Goal: Task Accomplishment & Management: Use online tool/utility

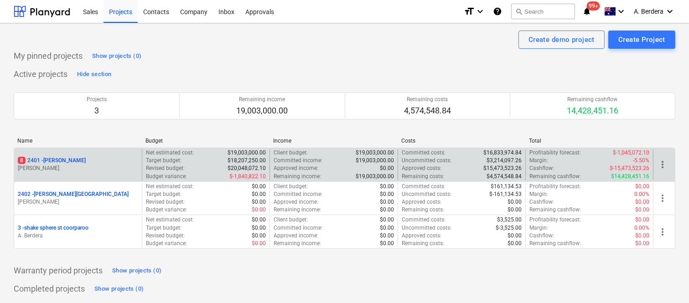
click at [104, 152] on div "8 2401 - Della Rosa M. Williams" at bounding box center [78, 164] width 128 height 31
click at [107, 161] on div "8 2401 - Della Rosa" at bounding box center [78, 161] width 120 height 8
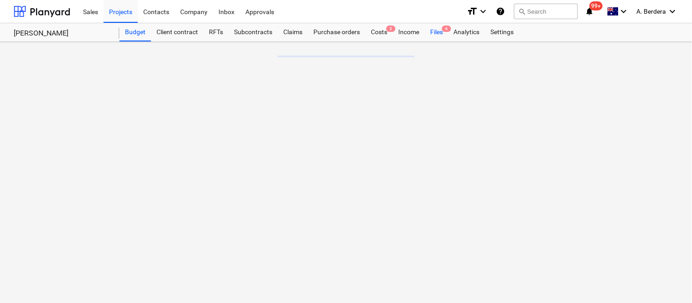
click at [438, 31] on div "Files 6" at bounding box center [437, 32] width 24 height 18
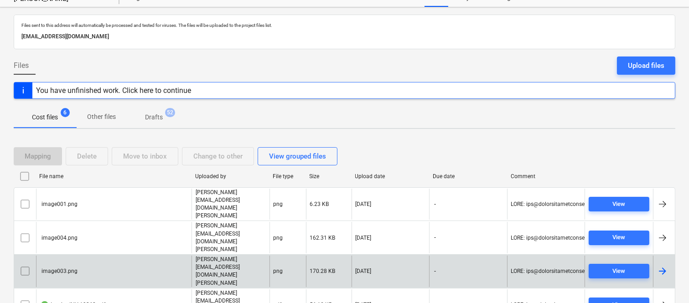
scroll to position [53, 0]
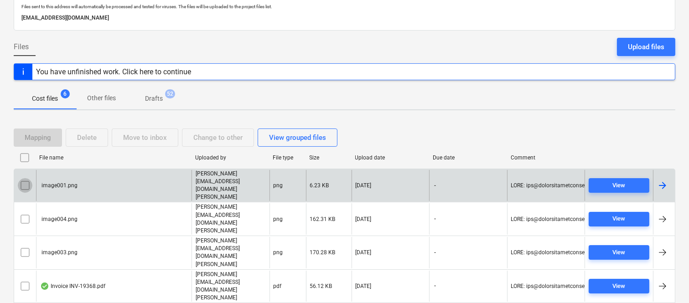
click at [23, 178] on input "checkbox" at bounding box center [25, 185] width 15 height 15
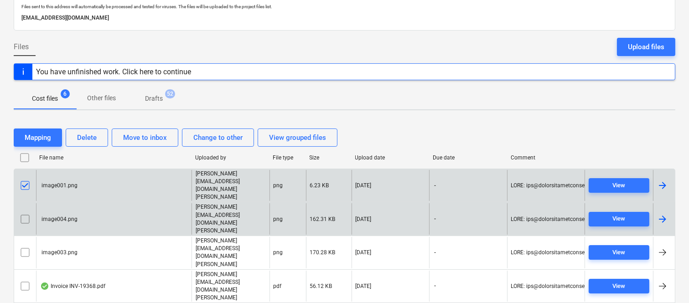
click at [25, 212] on input "checkbox" at bounding box center [25, 219] width 15 height 15
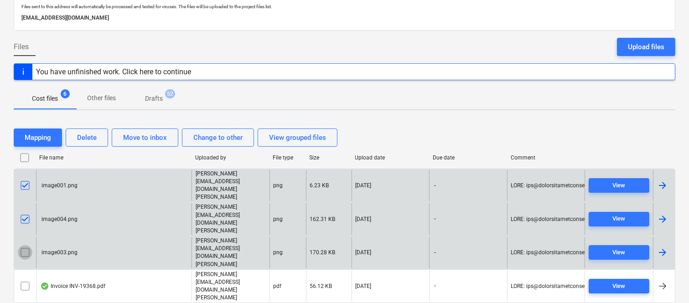
click at [23, 245] on input "checkbox" at bounding box center [25, 252] width 15 height 15
click at [93, 137] on div "Delete" at bounding box center [87, 138] width 20 height 12
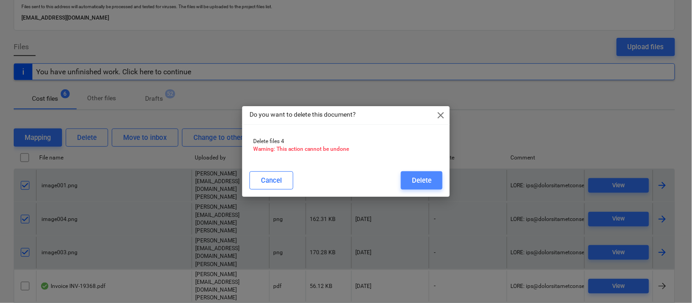
click at [416, 185] on div "Delete" at bounding box center [422, 181] width 20 height 12
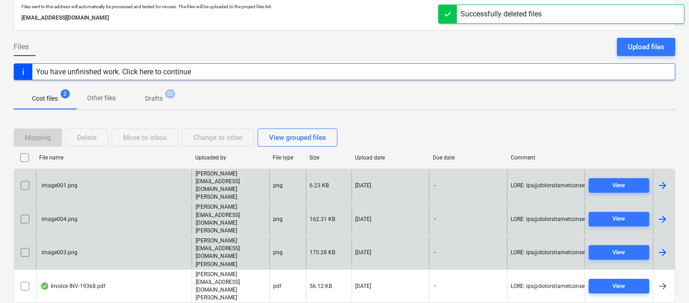
scroll to position [19, 0]
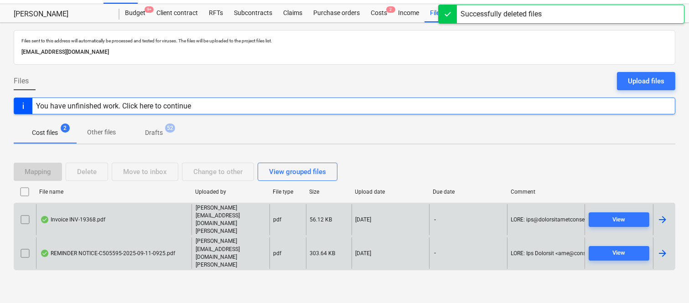
click at [142, 227] on div "Invoice INV-19368.pdf" at bounding box center [114, 219] width 156 height 31
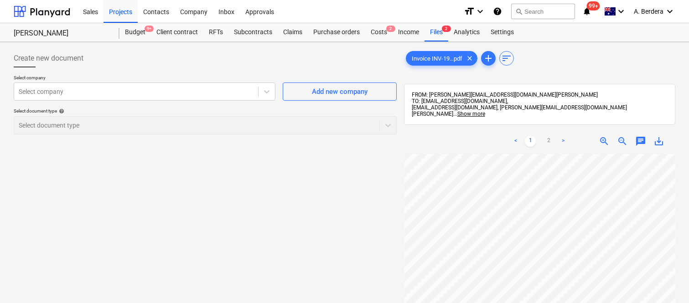
scroll to position [30, 140]
click at [366, 176] on div "Create new document Select company Select company Add new company Select docume…" at bounding box center [344, 241] width 669 height 390
click at [104, 91] on div at bounding box center [136, 91] width 235 height 9
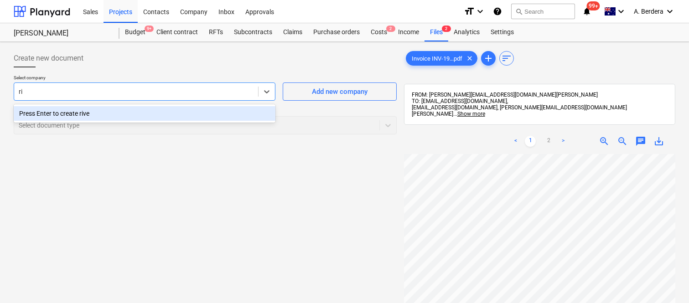
type input "r"
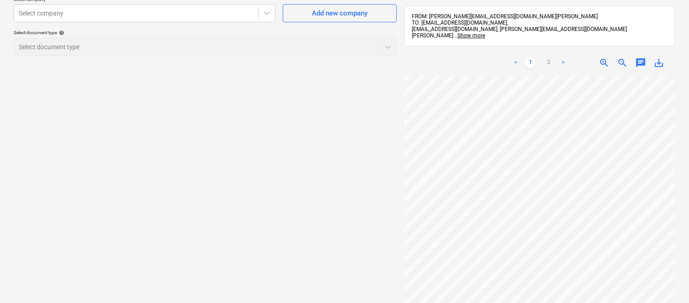
scroll to position [0, 0]
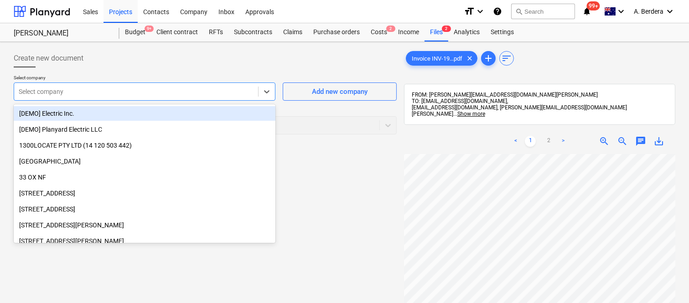
click at [154, 89] on div at bounding box center [136, 91] width 235 height 9
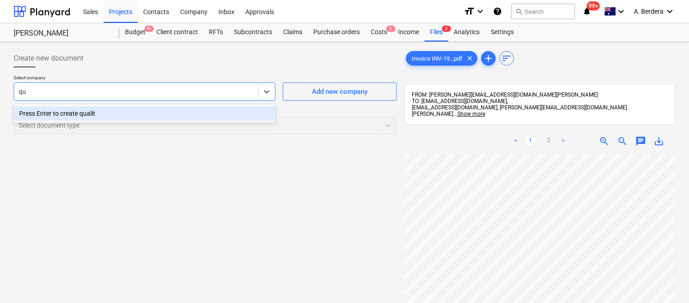
type input "q"
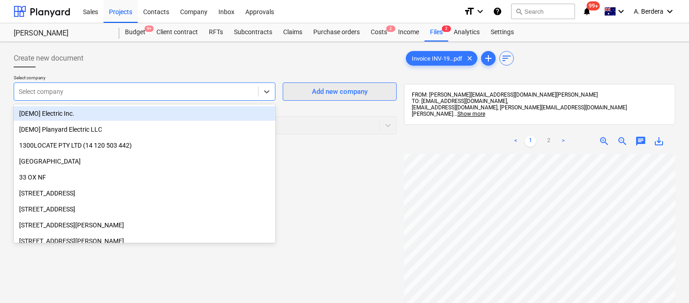
click at [334, 93] on div "Add new company" at bounding box center [340, 92] width 56 height 12
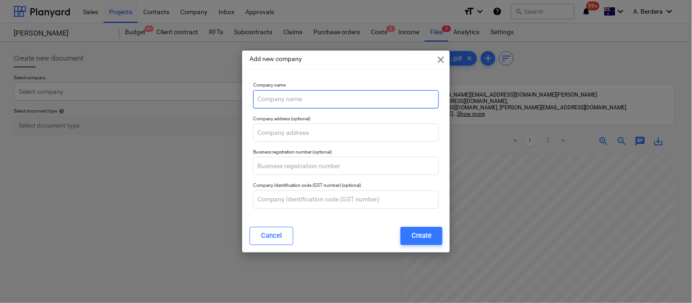
click at [286, 99] on input "text" at bounding box center [346, 99] width 186 height 18
paste input "Quality Civil Construction Pty Ltd"
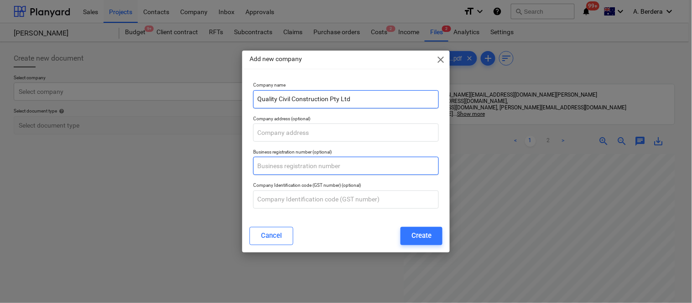
type input "Quality Civil Construction Pty Ltd"
click at [281, 166] on input "text" at bounding box center [346, 166] width 186 height 18
paste input "75 144 499 749"
type input "75 144 499 749"
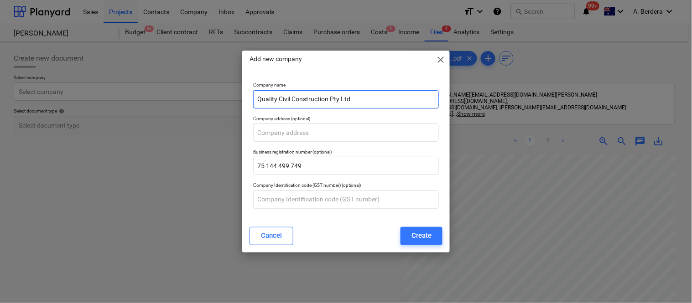
click at [363, 99] on input "Quality Civil Construction Pty Ltd" at bounding box center [346, 99] width 186 height 18
paste input "River City Asphalt"
type input "Quality Civil Construction Pty Ltd/River City Asphalt"
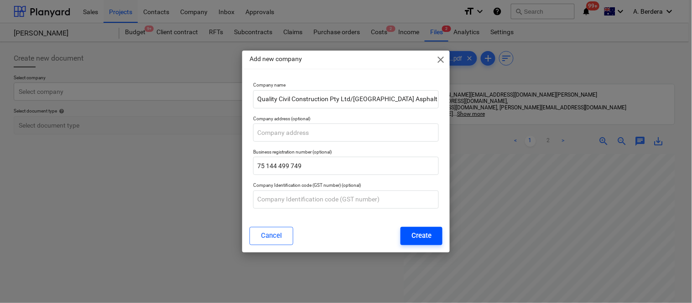
click at [420, 236] on div "Create" at bounding box center [421, 236] width 20 height 12
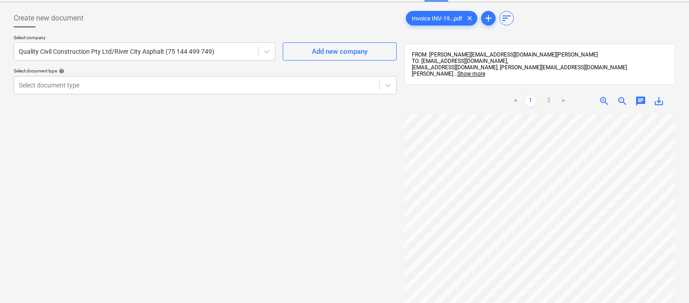
scroll to position [8, 0]
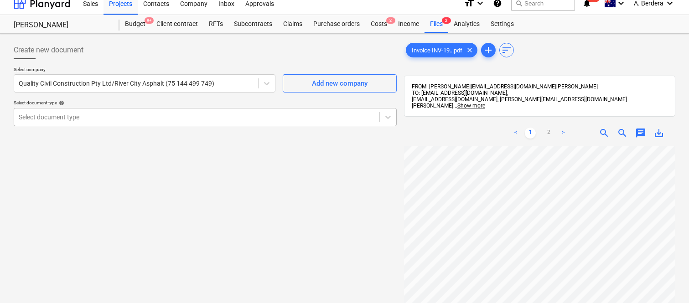
click at [85, 115] on div at bounding box center [197, 117] width 356 height 9
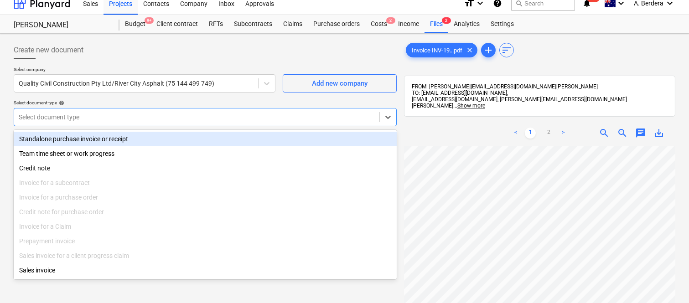
click at [109, 140] on div "Standalone purchase invoice or receipt" at bounding box center [205, 139] width 383 height 15
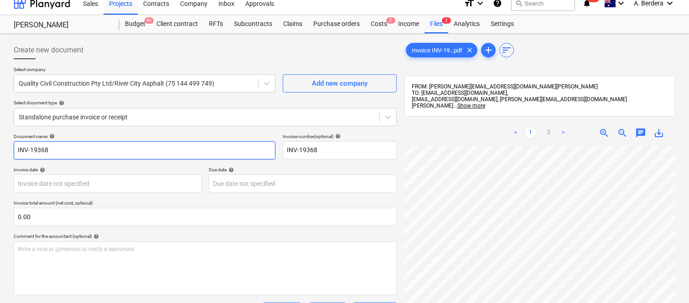
click at [14, 149] on input "INV-19368" at bounding box center [145, 150] width 262 height 18
type input "RIVER CITY INV-19368"
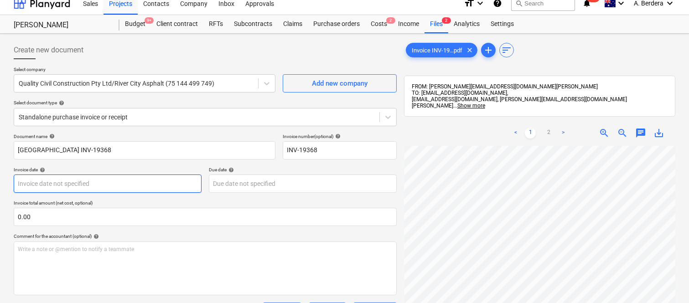
click at [135, 181] on body "Sales Projects Contacts Company Inbox Approvals format_size keyboard_arrow_down…" at bounding box center [344, 143] width 689 height 303
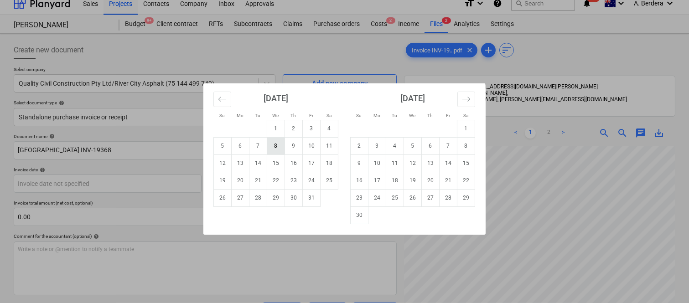
click at [282, 143] on td "8" at bounding box center [276, 145] width 18 height 17
type input "08 Oct 2025"
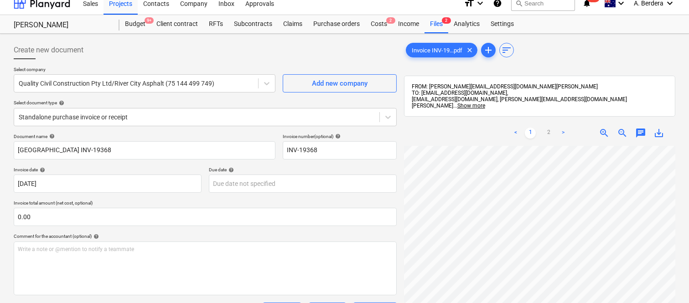
scroll to position [239, 139]
click at [679, 212] on div "Create new document Select company Quality Civil Construction Pty Ltd/River Cit…" at bounding box center [344, 232] width 689 height 397
click at [270, 182] on body "Sales Projects Contacts Company Inbox Approvals format_size keyboard_arrow_down…" at bounding box center [344, 143] width 689 height 303
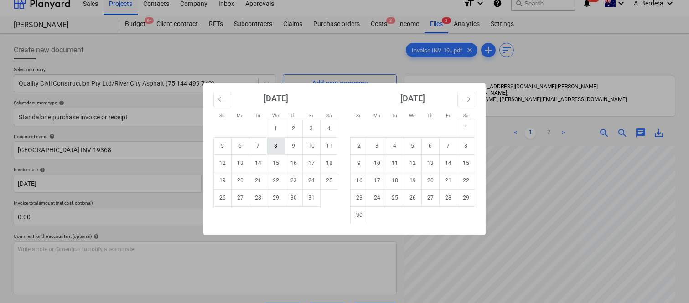
click at [276, 146] on td "8" at bounding box center [276, 145] width 18 height 17
type input "08 Oct 2025"
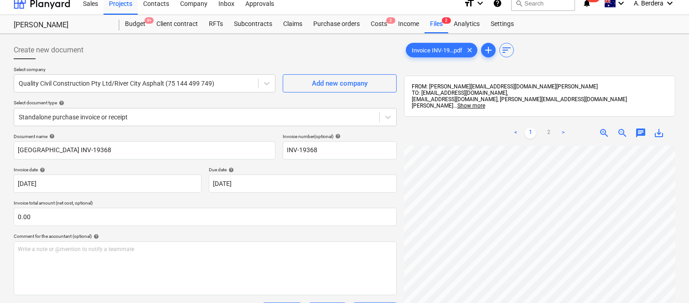
scroll to position [292, 140]
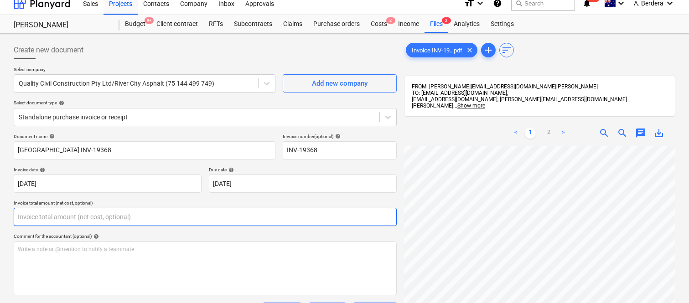
click at [146, 215] on input "text" at bounding box center [205, 217] width 383 height 18
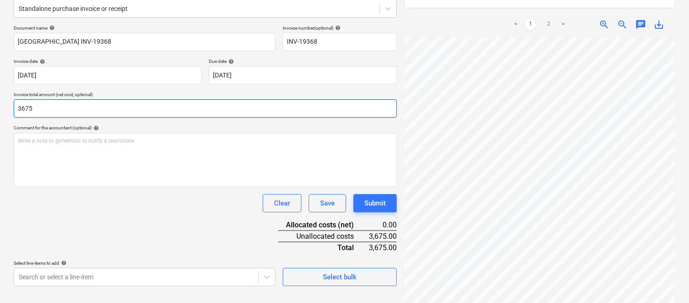
scroll to position [137, 0]
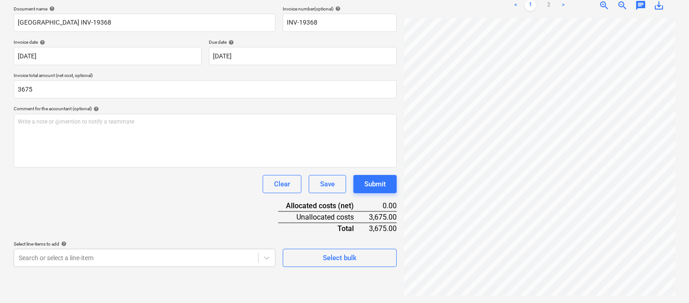
type input "3,675.00"
click at [158, 218] on div "Document name help RIVER CITY INV-19368 Invoice number (optional) help INV-1936…" at bounding box center [205, 136] width 383 height 261
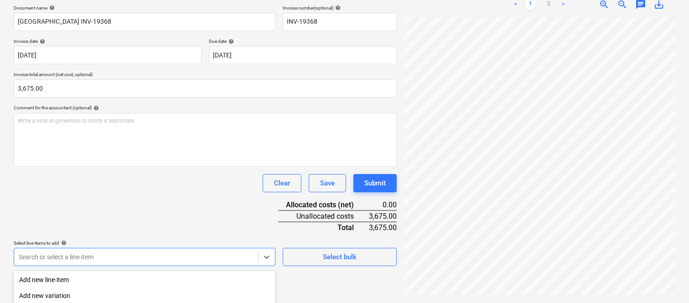
click at [138, 166] on body "Sales Projects Contacts Company Inbox Approvals format_size keyboard_arrow_down…" at bounding box center [344, 14] width 689 height 303
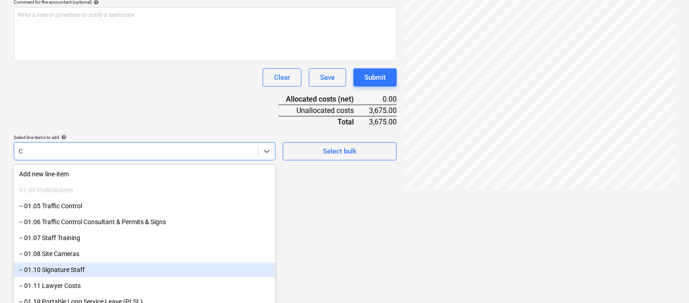
scroll to position [304, 140]
type input "C"
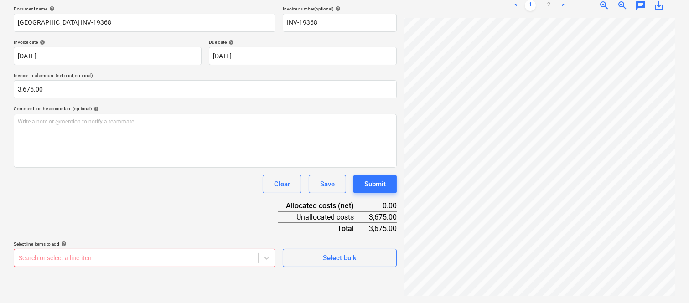
scroll to position [175, 20]
drag, startPoint x: 406, startPoint y: 6, endPoint x: 472, endPoint y: 17, distance: 66.6
click at [472, 16] on div "< 1 2 > zoom_in zoom_out chat 0 save_alt" at bounding box center [539, 6] width 271 height 26
drag, startPoint x: 428, startPoint y: 3, endPoint x: 441, endPoint y: 10, distance: 15.7
click at [441, 10] on div "< 1 2 > zoom_in zoom_out chat 0 save_alt" at bounding box center [539, 6] width 271 height 26
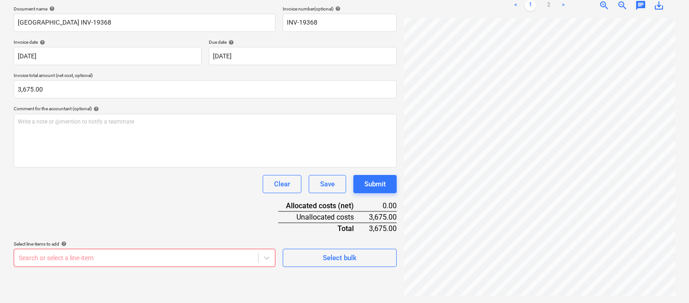
scroll to position [40, 58]
click at [98, 167] on body "Sales Projects Contacts Company Inbox Approvals format_size keyboard_arrow_down…" at bounding box center [344, 15] width 689 height 303
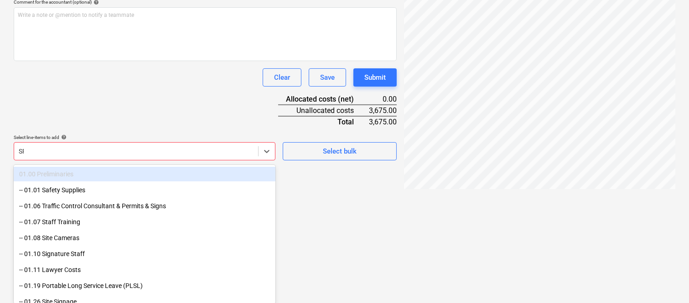
scroll to position [137, 0]
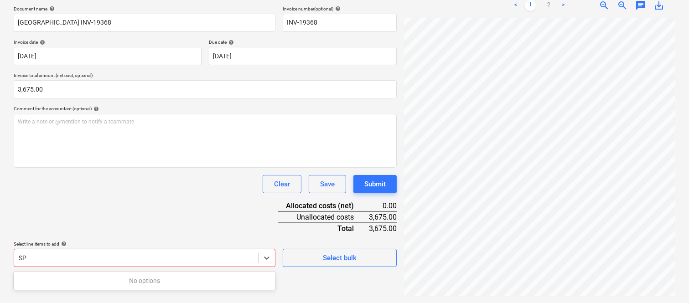
type input "S"
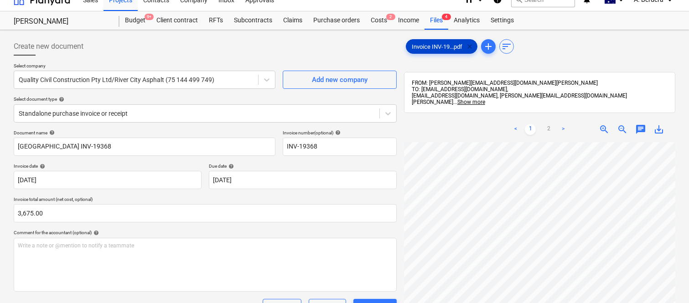
scroll to position [0, 0]
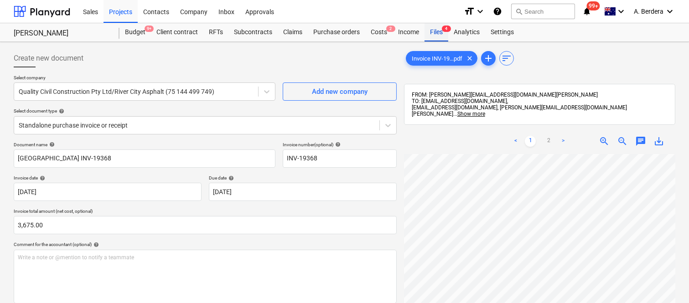
click at [436, 30] on div "Files 4" at bounding box center [437, 32] width 24 height 18
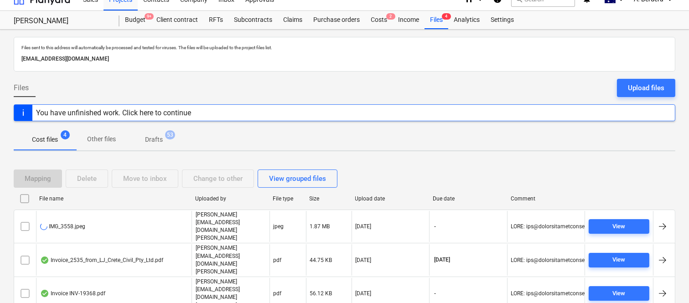
scroll to position [20, 0]
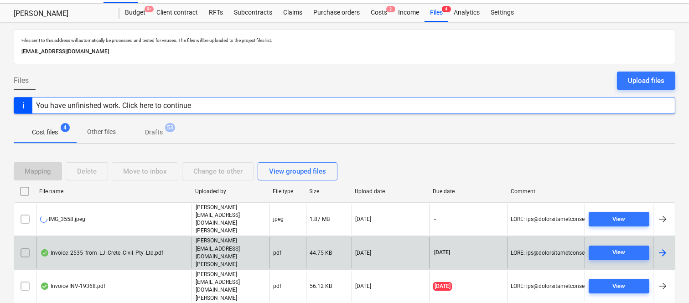
click at [121, 249] on div "Invoice_2535_from_LJ_Crete_Civil_Pty_Ltd.pdf" at bounding box center [101, 252] width 123 height 7
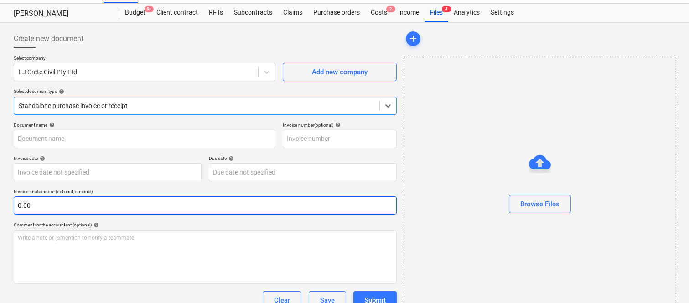
type input "2535"
type input "08 Oct 2025"
type input "15 Oct 2025"
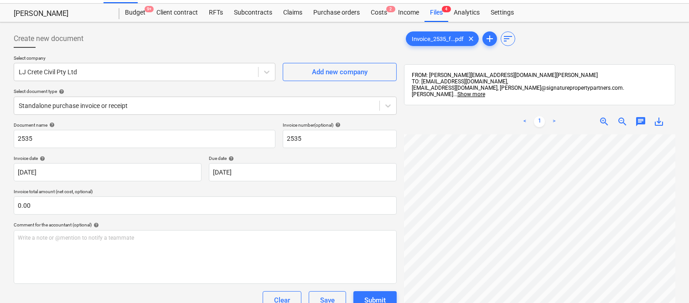
scroll to position [0, 26]
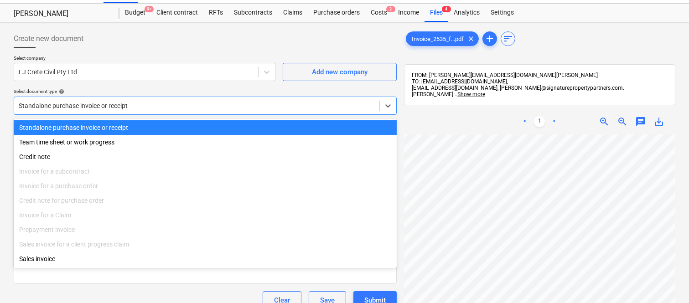
click at [130, 103] on div at bounding box center [197, 105] width 356 height 9
click at [155, 127] on div "Standalone purchase invoice or receipt" at bounding box center [205, 127] width 383 height 15
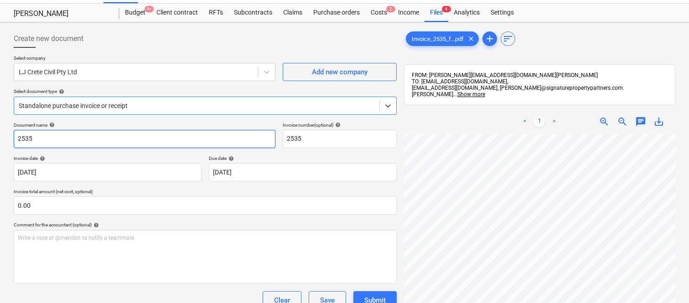
click at [15, 139] on input "2535" at bounding box center [145, 139] width 262 height 18
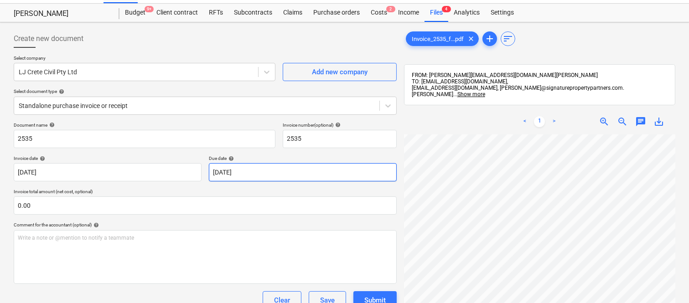
scroll to position [0, 0]
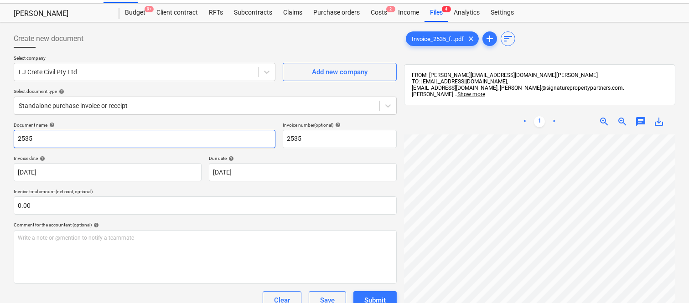
click at [16, 140] on input "2535" at bounding box center [145, 139] width 262 height 18
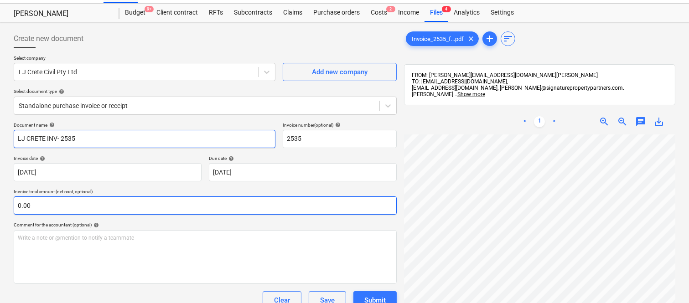
type input "LJ CRETE INV- 2535"
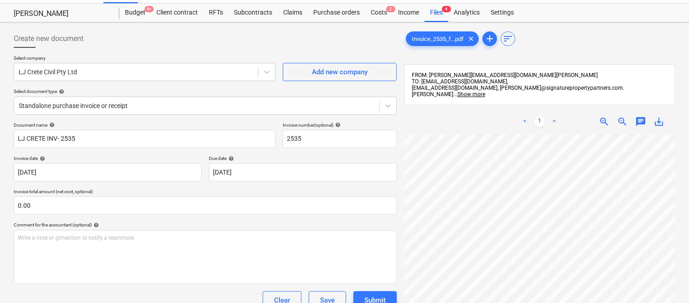
scroll to position [231, 151]
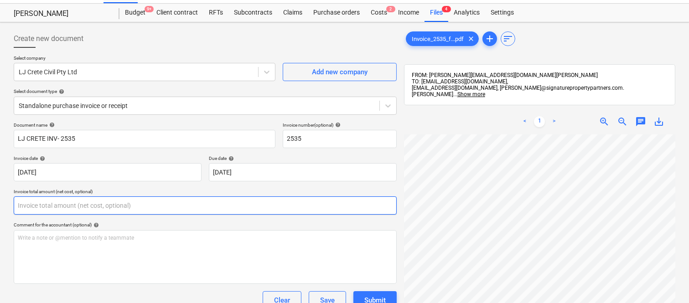
click at [159, 206] on input "text" at bounding box center [205, 206] width 383 height 18
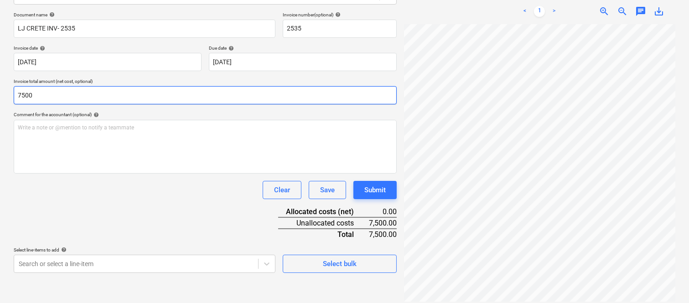
type input "7,500.00"
click at [175, 207] on div "Document name help LJ CRETE INV- 2535 Invoice number (optional) help 2535 Invoi…" at bounding box center [205, 142] width 383 height 261
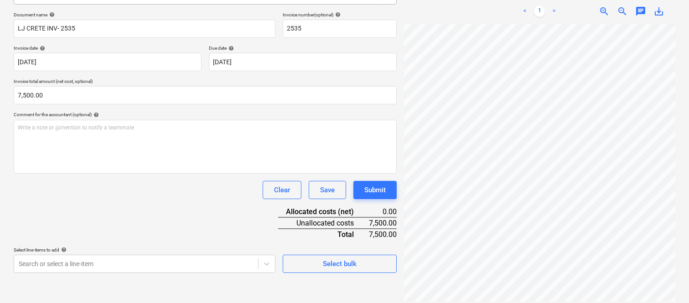
scroll to position [80, 5]
click at [109, 173] on body "Sales Projects Contacts Company Inbox 1 Approvals format_size keyboard_arrow_do…" at bounding box center [344, 21] width 689 height 303
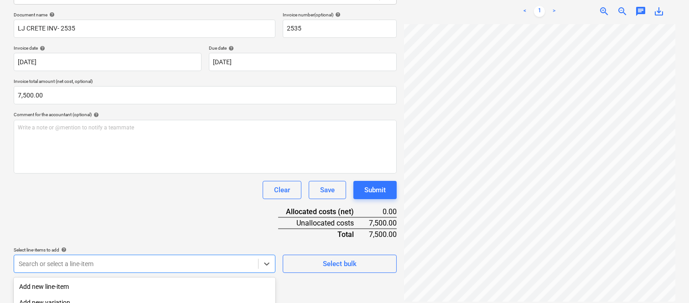
scroll to position [243, 0]
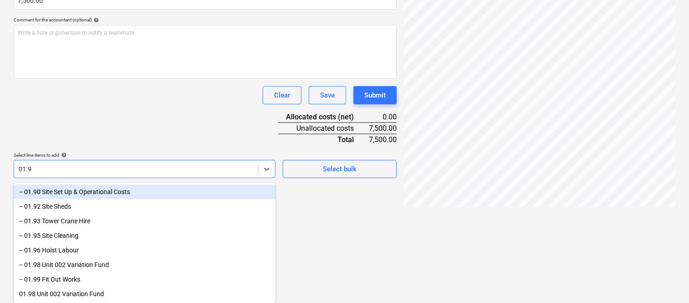
type input "01.96"
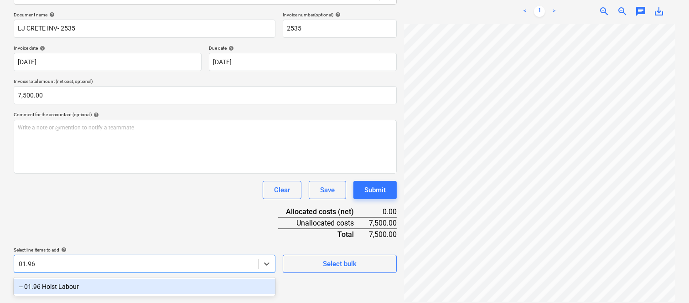
drag, startPoint x: 103, startPoint y: 285, endPoint x: 92, endPoint y: 207, distance: 78.8
click at [106, 285] on div "-- 01.96 Hoist Labour" at bounding box center [145, 287] width 262 height 15
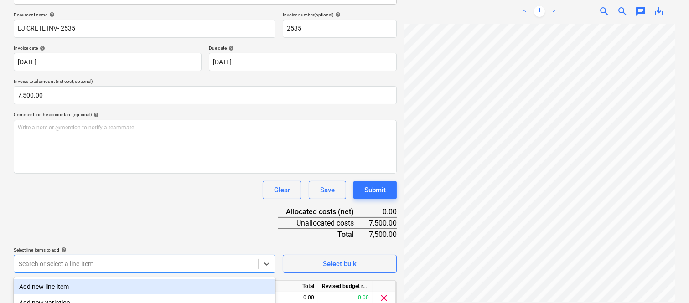
click at [92, 205] on div "Document name help LJ CRETE INV- 2535 Invoice number (optional) help 2535 Invoi…" at bounding box center [205, 173] width 383 height 322
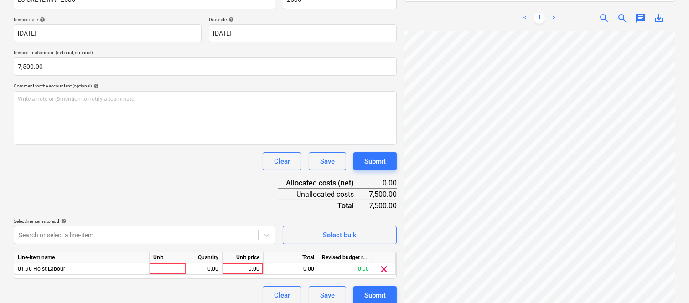
scroll to position [167, 0]
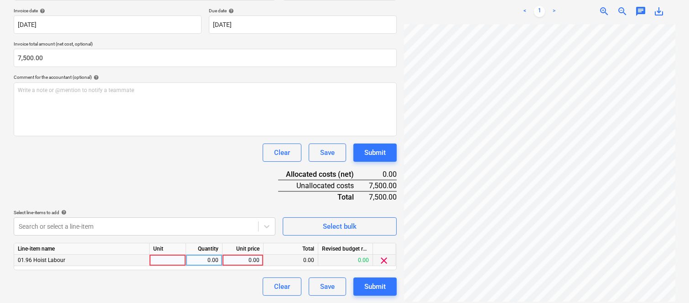
click at [169, 261] on div at bounding box center [168, 260] width 36 height 11
type input "INVOICE"
click at [207, 257] on div "0.00" at bounding box center [204, 260] width 29 height 11
type input "1"
click at [245, 263] on div "0.00" at bounding box center [242, 260] width 33 height 11
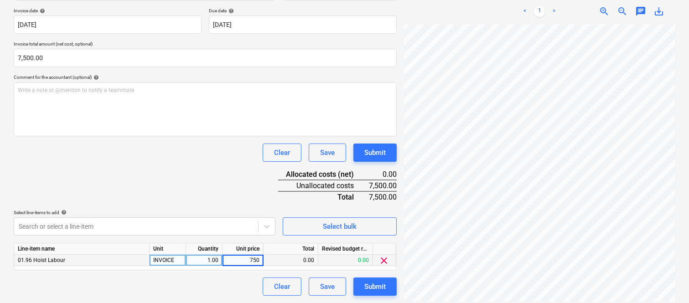
type input "7500"
click at [181, 283] on div "Clear Save Submit" at bounding box center [205, 287] width 383 height 18
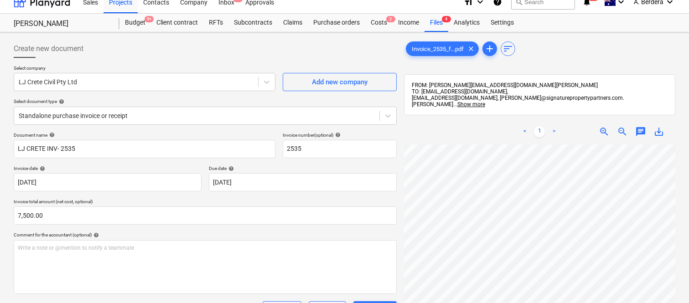
scroll to position [0, 0]
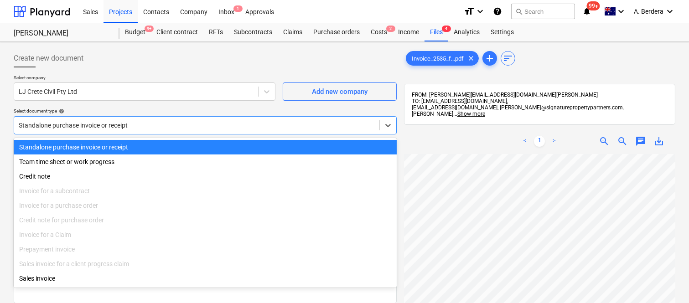
click at [195, 121] on div at bounding box center [197, 125] width 356 height 9
click at [213, 146] on div "Standalone purchase invoice or receipt" at bounding box center [205, 147] width 383 height 15
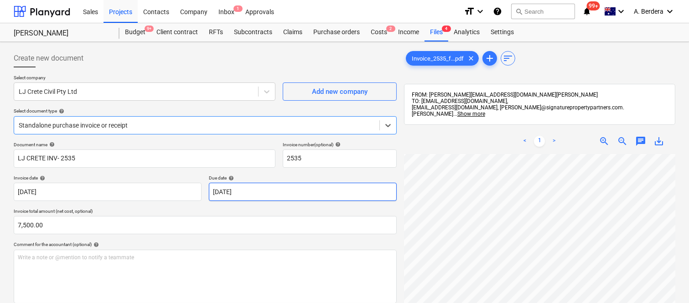
scroll to position [0, 151]
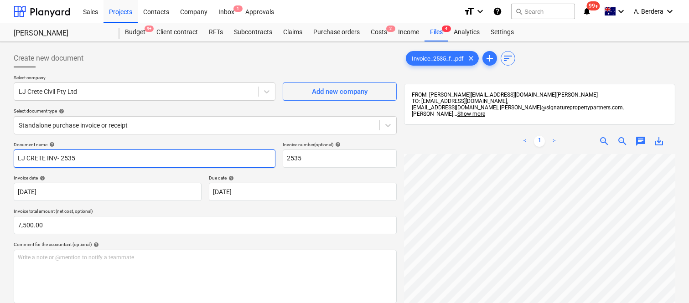
click at [47, 160] on input "LJ CRETE INV- 2535" at bounding box center [145, 159] width 262 height 18
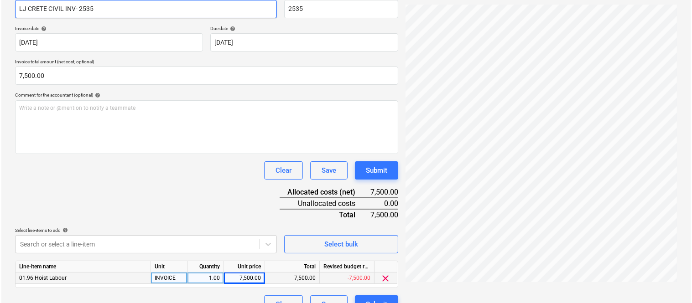
scroll to position [167, 0]
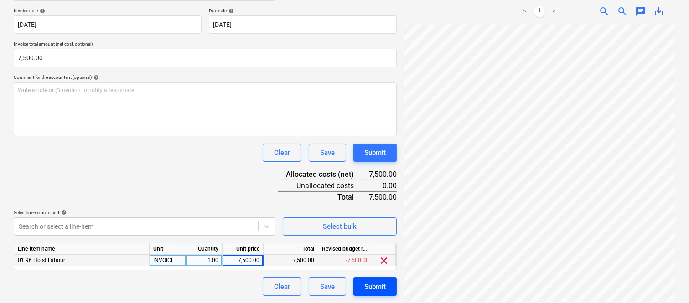
type input "LJ CRETE CIVIL INV- 2535"
click at [380, 288] on div "Submit" at bounding box center [374, 287] width 21 height 12
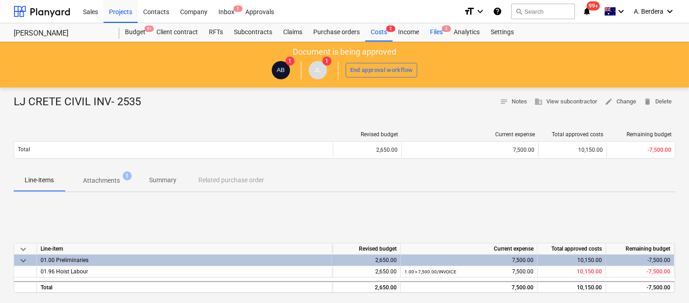
click at [431, 30] on div "Files 3" at bounding box center [437, 32] width 24 height 18
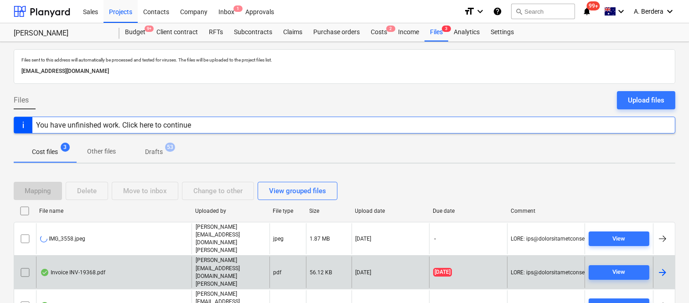
click at [134, 257] on div "Invoice INV-19368.pdf" at bounding box center [114, 272] width 156 height 31
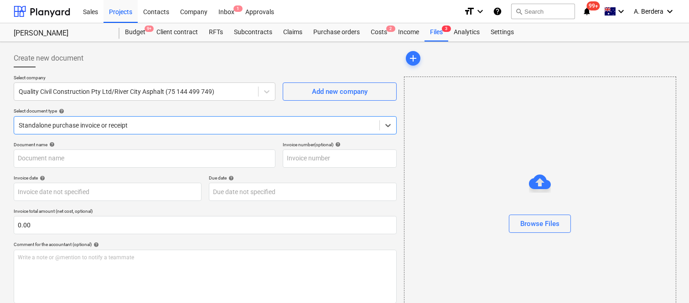
type input "INV-19368"
type input "08 Oct 2025"
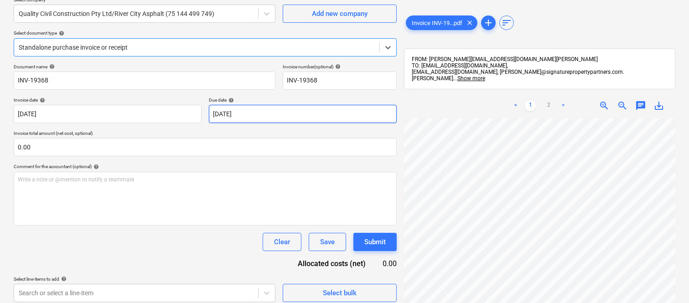
scroll to position [84, 0]
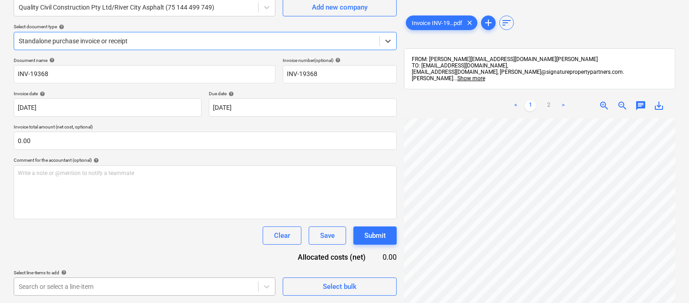
click at [180, 219] on body "Sales Projects Contacts Company Inbox 1 Approvals format_size keyboard_arrow_do…" at bounding box center [344, 67] width 689 height 303
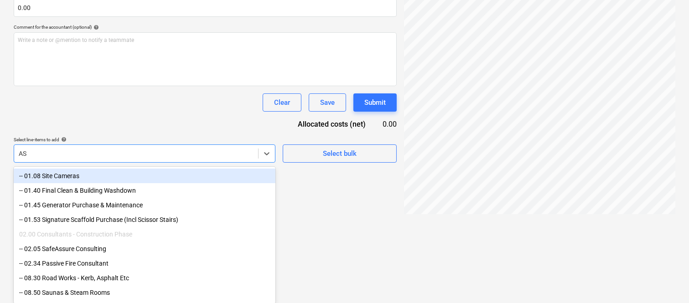
type input "ASP"
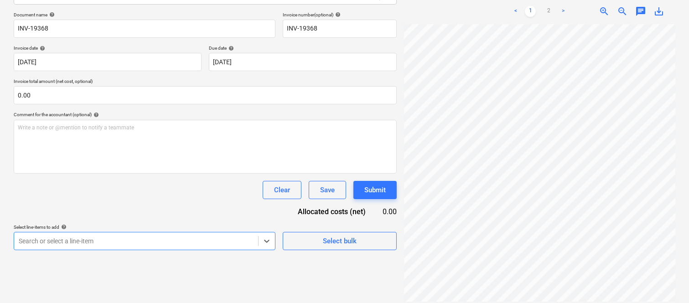
click at [132, 235] on div "Search or select a line-item" at bounding box center [136, 241] width 244 height 13
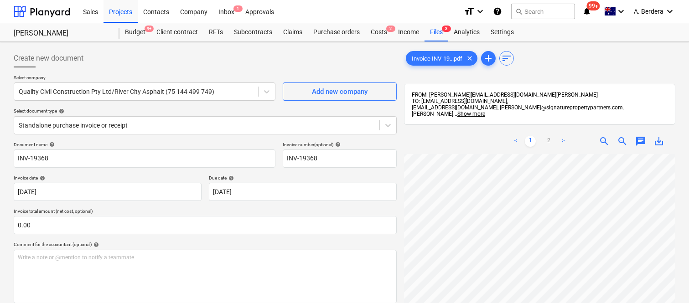
scroll to position [225, 0]
click at [654, 303] on html "Sales Projects Contacts Company Inbox 1 Approvals format_size keyboard_arrow_do…" at bounding box center [344, 151] width 689 height 303
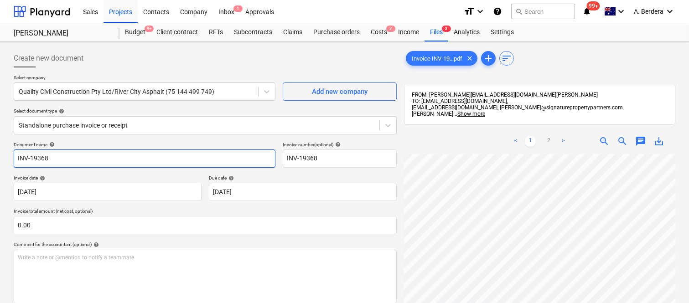
click at [16, 154] on input "INV-19368" at bounding box center [145, 159] width 262 height 18
type input "RIVER CITY ASPHALT INV-19368"
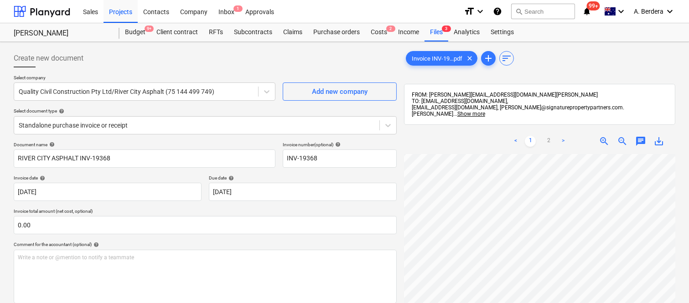
scroll to position [304, 140]
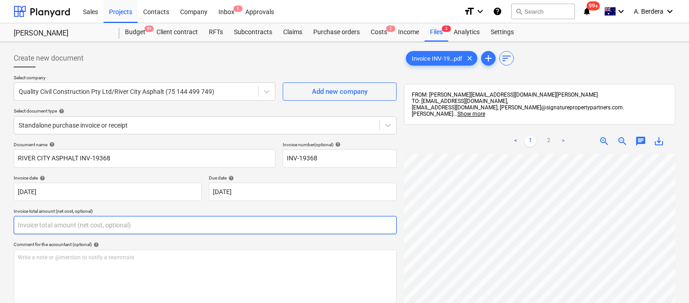
click at [130, 226] on input "text" at bounding box center [205, 225] width 383 height 18
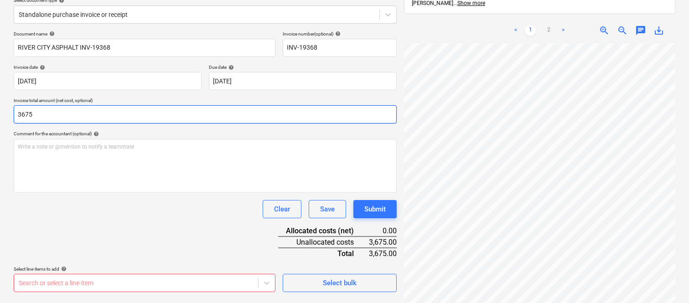
scroll to position [130, 0]
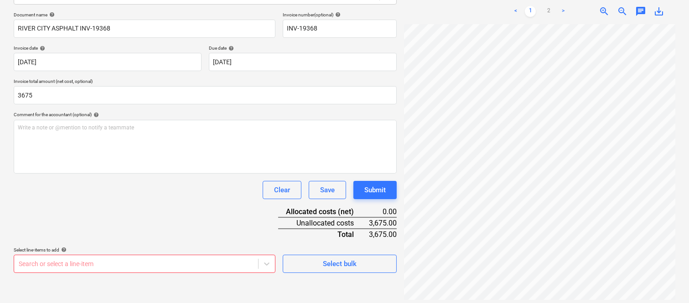
type input "3,675.00"
click at [199, 201] on div "Document name help RIVER CITY ASPHALT INV-19368 Invoice number (optional) help …" at bounding box center [205, 142] width 383 height 261
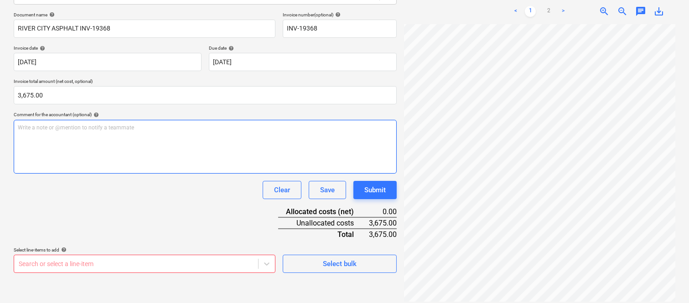
scroll to position [104, 0]
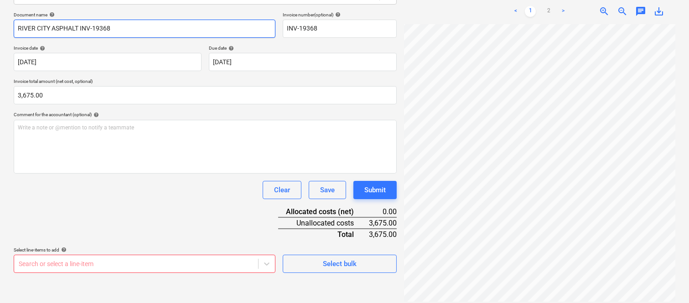
click at [79, 27] on input "RIVER CITY ASPHALT INV-19368" at bounding box center [145, 29] width 262 height 18
type input "RIVER CITY ASPHALT INV-19368"
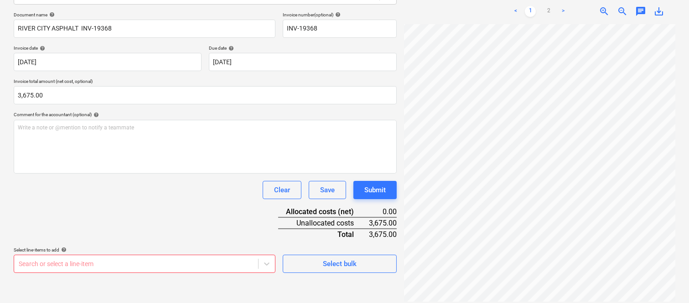
click at [116, 173] on body "Sales Projects Contacts Company Inbox 1 Approvals format_size keyboard_arrow_do…" at bounding box center [344, 21] width 689 height 303
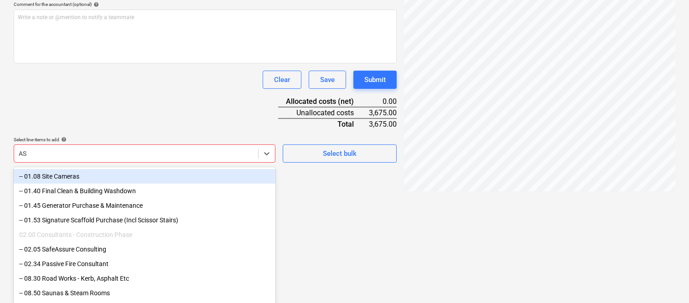
type input "ASP"
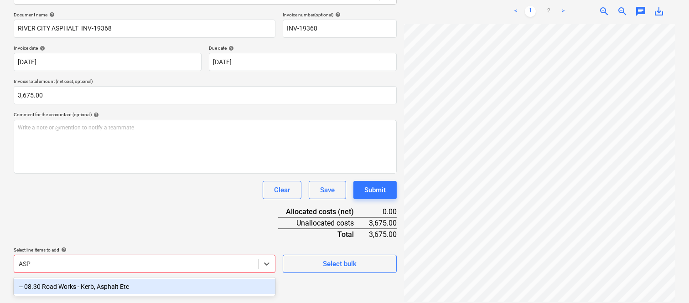
drag, startPoint x: 111, startPoint y: 288, endPoint x: 99, endPoint y: 230, distance: 59.7
click at [110, 288] on div "-- 08.30 Road Works - Kerb, Asphalt Etc" at bounding box center [145, 287] width 262 height 15
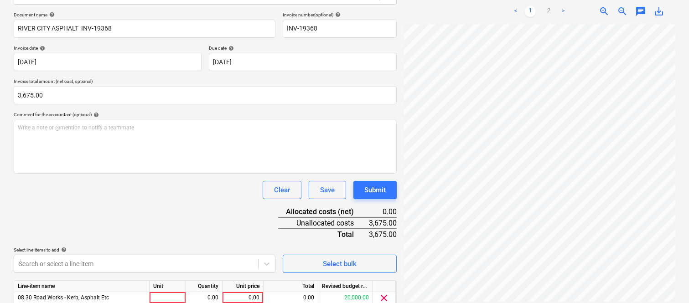
click at [83, 203] on div "Document name help RIVER CITY ASPHALT INV-19368 Invoice number (optional) help …" at bounding box center [205, 173] width 383 height 322
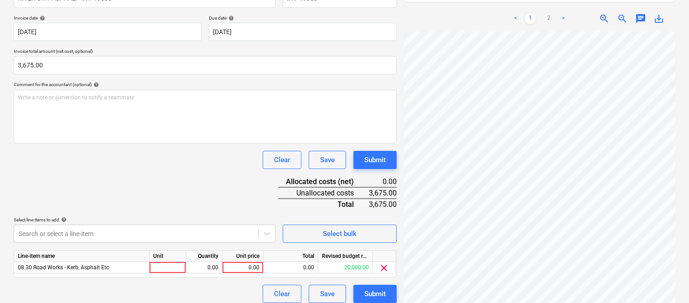
scroll to position [167, 0]
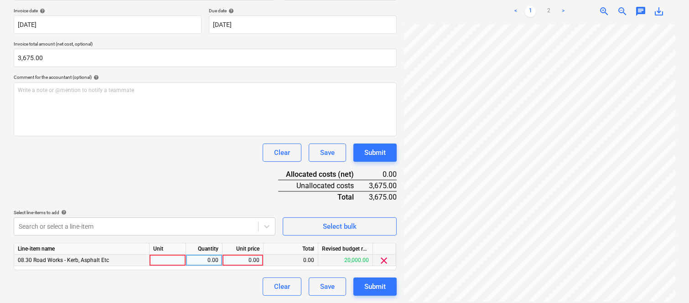
click at [162, 260] on div at bounding box center [168, 260] width 36 height 11
type input "INVOICE"
click at [206, 263] on div "0.00" at bounding box center [204, 260] width 29 height 11
type input "1"
click at [253, 258] on div "0.00" at bounding box center [242, 260] width 33 height 11
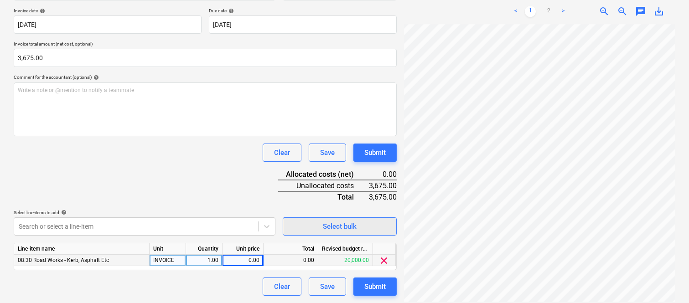
scroll to position [272, 140]
click at [249, 259] on div "0.00" at bounding box center [242, 260] width 33 height 11
type input "3675"
click at [217, 285] on div "Clear Save Submit" at bounding box center [205, 287] width 383 height 18
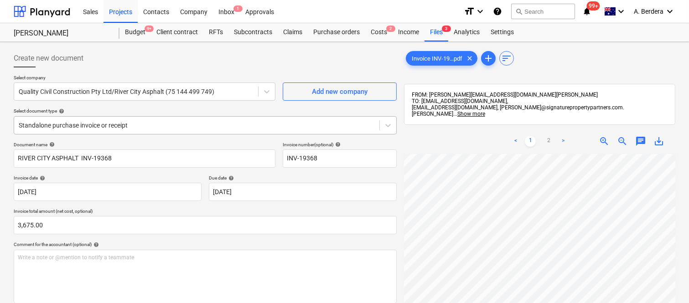
drag, startPoint x: 183, startPoint y: 124, endPoint x: 182, endPoint y: 134, distance: 9.7
click at [183, 124] on div at bounding box center [197, 125] width 356 height 9
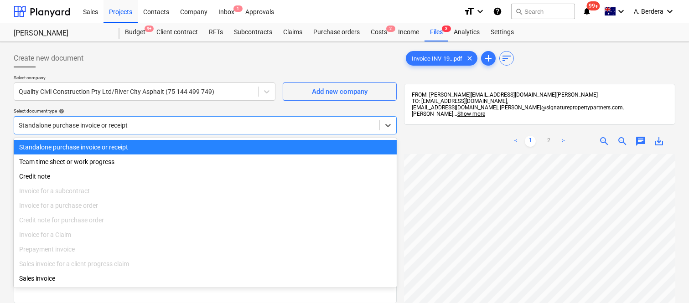
click at [188, 144] on div "Standalone purchase invoice or receipt" at bounding box center [205, 147] width 383 height 15
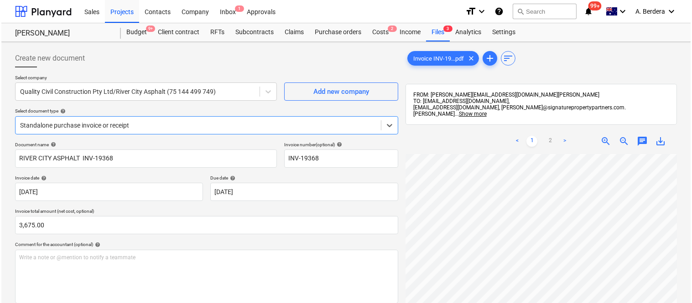
scroll to position [167, 0]
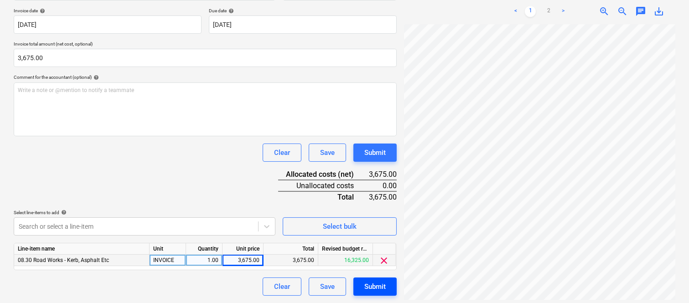
click at [378, 290] on div "Submit" at bounding box center [374, 287] width 21 height 12
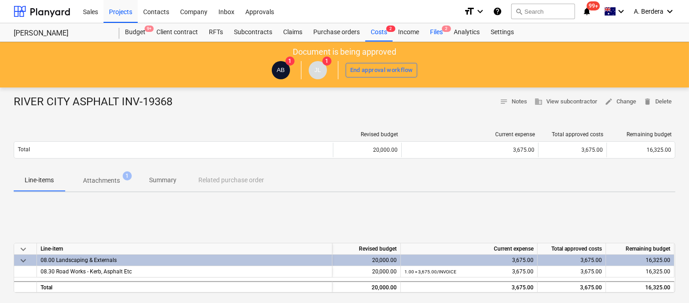
click at [438, 36] on div "Files 2" at bounding box center [437, 32] width 24 height 18
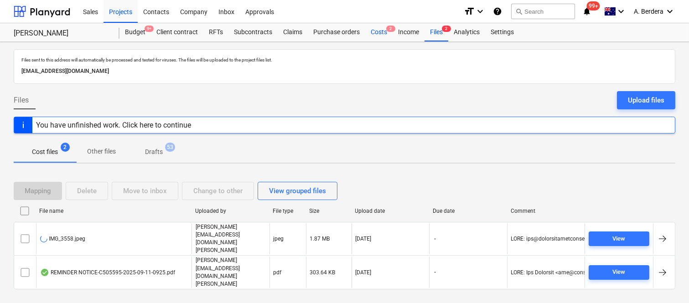
click at [381, 29] on div "Costs 2" at bounding box center [378, 32] width 27 height 18
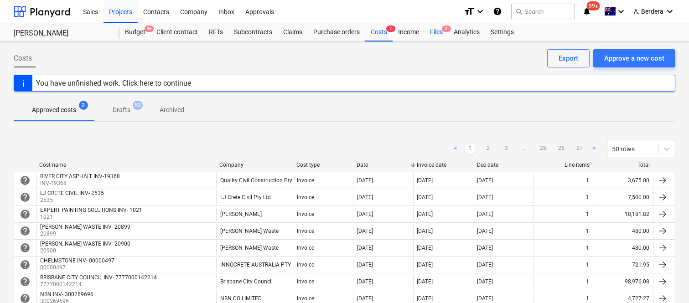
click at [436, 31] on div "Files 2" at bounding box center [437, 32] width 24 height 18
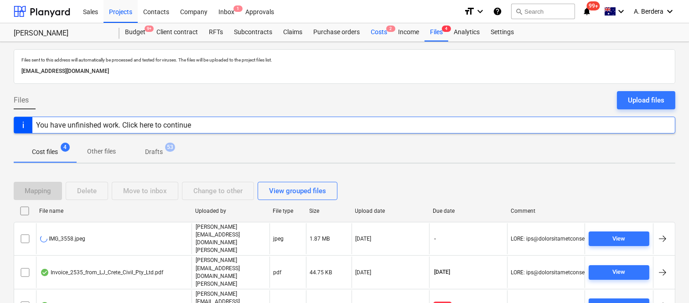
click at [381, 29] on div "Costs 2" at bounding box center [378, 32] width 27 height 18
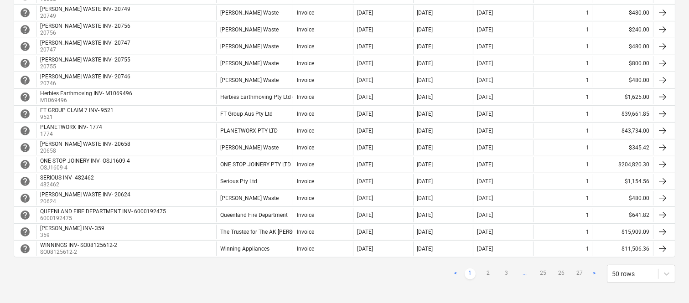
scroll to position [770, 0]
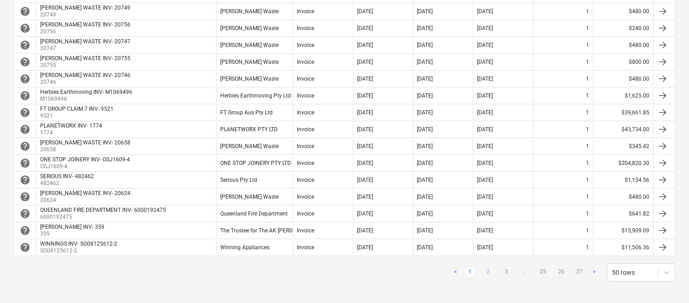
click at [487, 274] on link "2" at bounding box center [488, 272] width 11 height 11
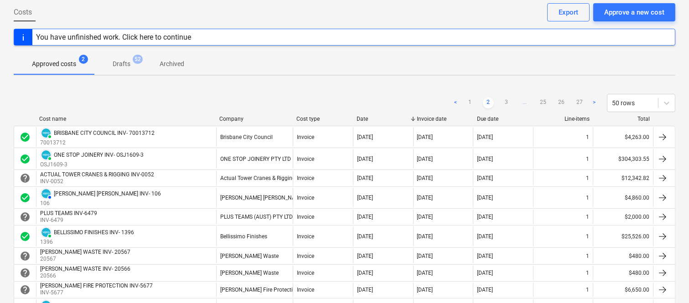
scroll to position [46, 0]
click at [509, 103] on link "3" at bounding box center [506, 103] width 11 height 11
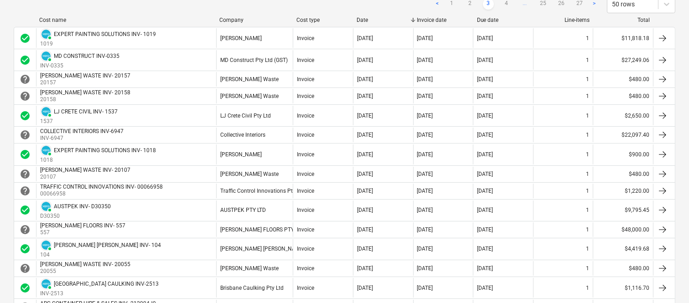
scroll to position [147, 0]
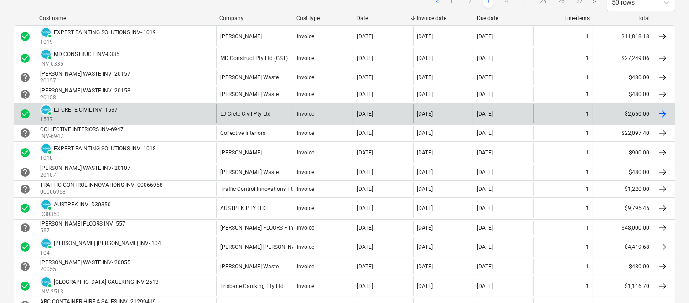
click at [142, 110] on div "PAID LJ CRETE CIVIL INV- 1537 1537" at bounding box center [126, 114] width 180 height 20
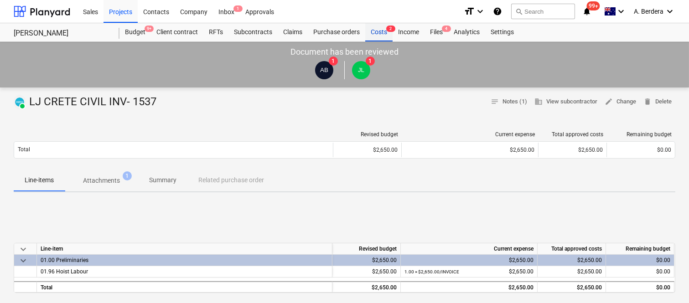
click at [376, 32] on div "Costs 2" at bounding box center [378, 32] width 27 height 18
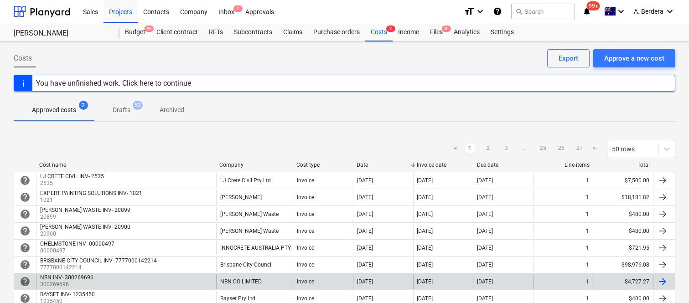
click at [274, 280] on div "NBN CO LIMITED" at bounding box center [254, 282] width 77 height 15
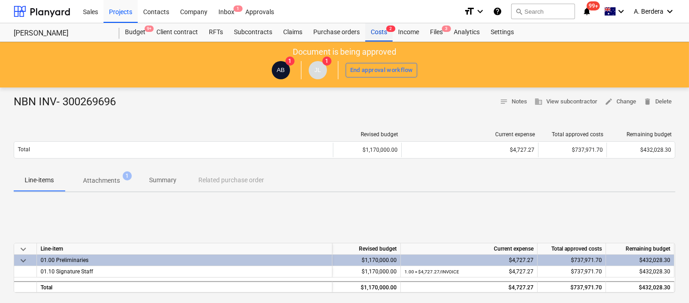
click at [383, 30] on div "Costs 2" at bounding box center [378, 32] width 27 height 18
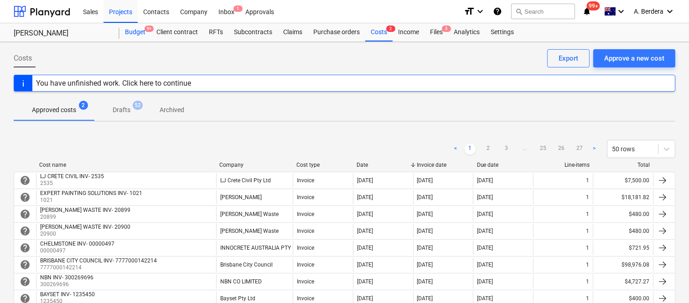
click at [135, 34] on div "Budget 9+" at bounding box center [134, 32] width 31 height 18
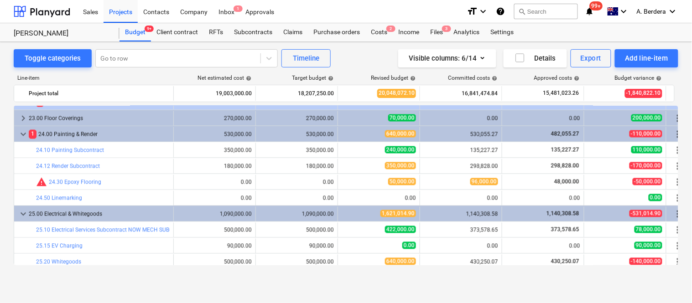
scroll to position [2490, 0]
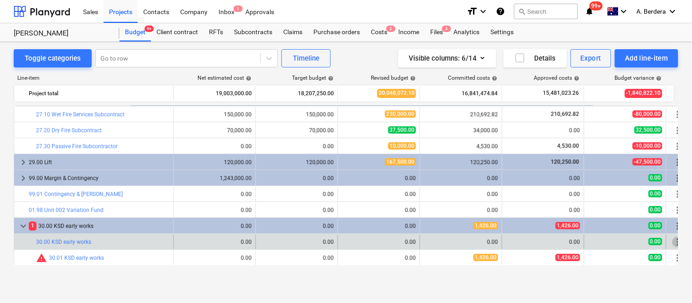
click at [674, 241] on span "more_vert" at bounding box center [677, 242] width 11 height 11
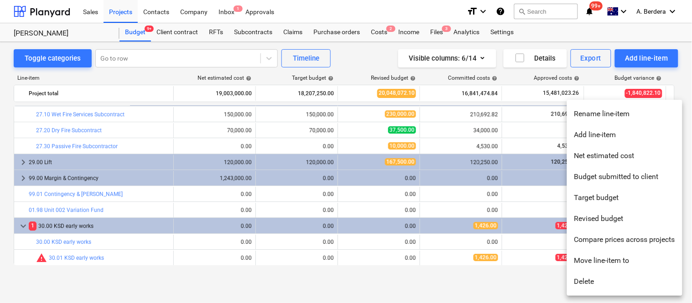
click at [472, 285] on div at bounding box center [346, 151] width 692 height 303
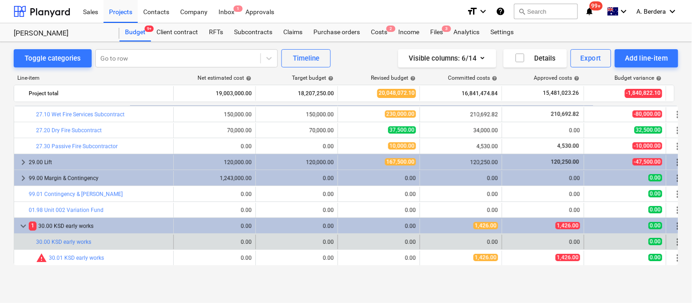
click at [673, 244] on span "more_vert" at bounding box center [677, 242] width 11 height 11
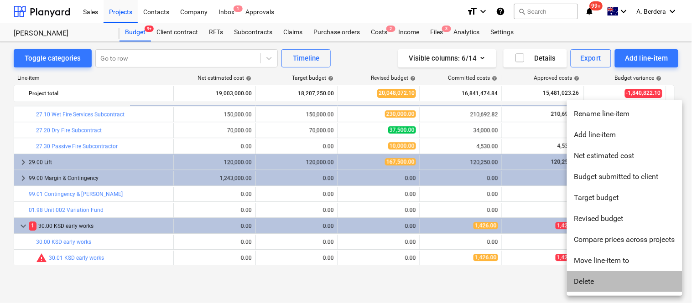
click at [585, 281] on li "Delete" at bounding box center [624, 281] width 115 height 21
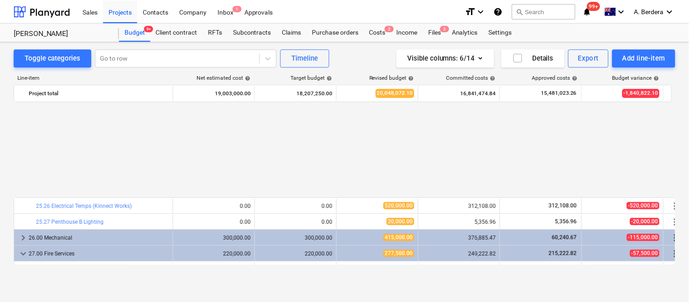
scroll to position [2474, 0]
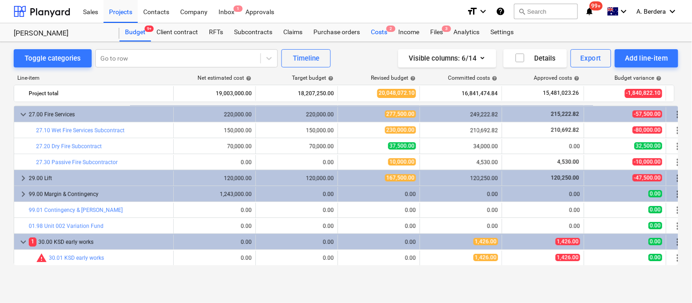
click at [381, 32] on div "Costs 2" at bounding box center [378, 32] width 27 height 18
